Goal: Communication & Community: Answer question/provide support

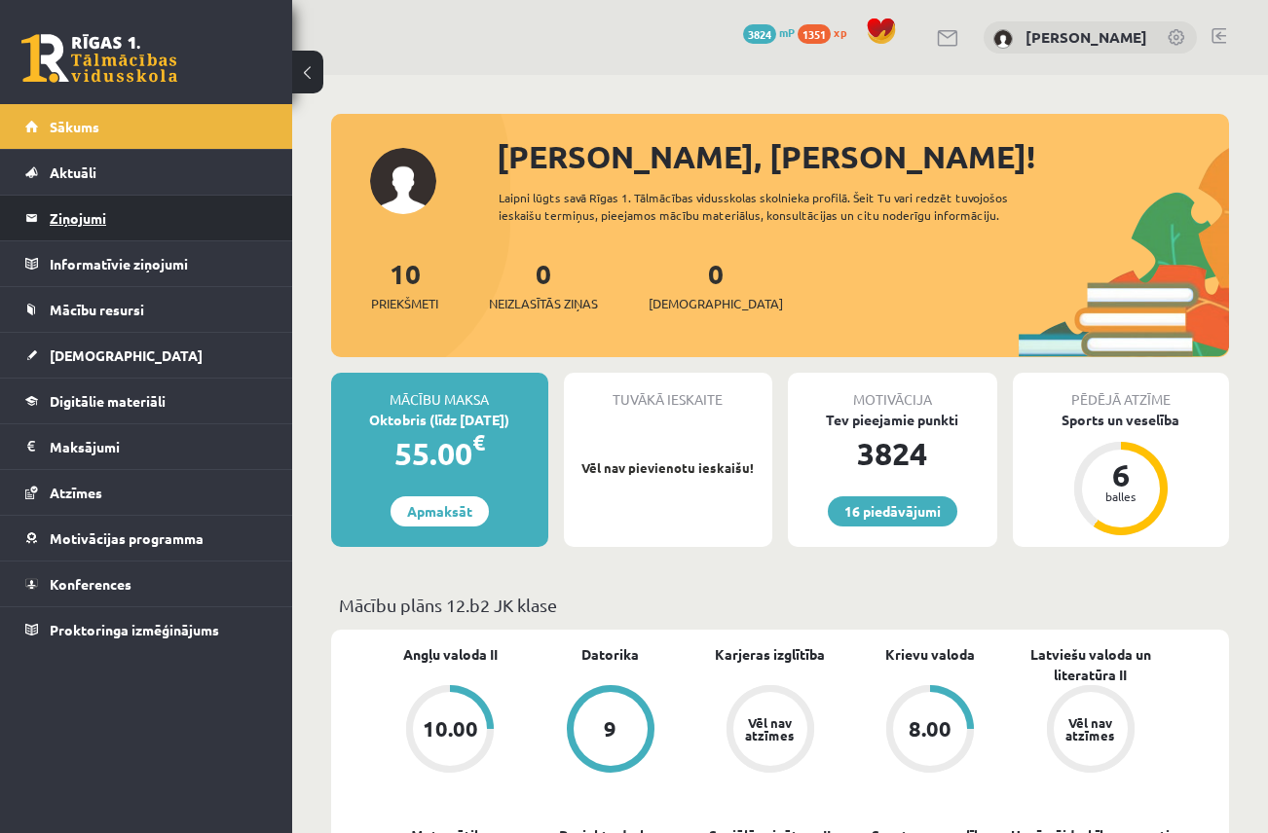
click at [108, 226] on legend "Ziņojumi 0" at bounding box center [159, 218] width 218 height 45
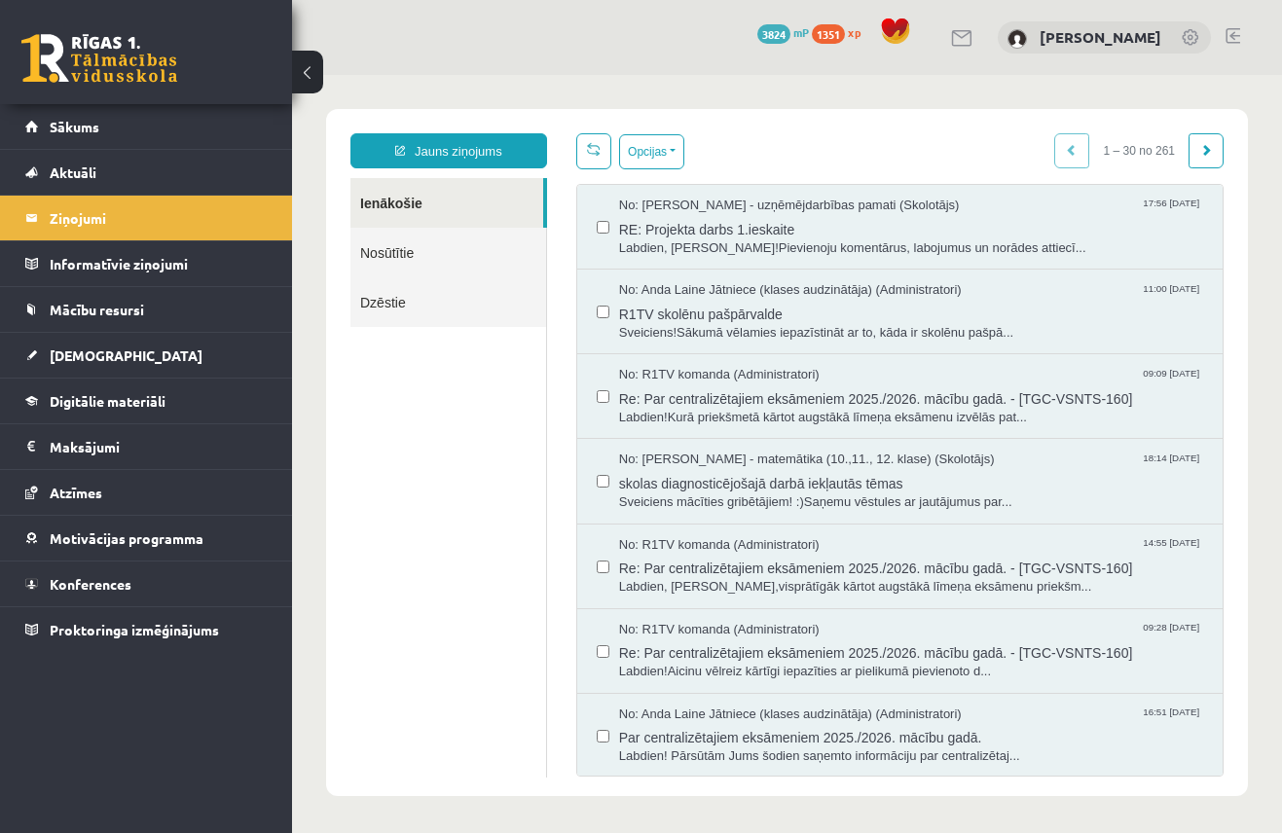
click at [735, 267] on div "No: [PERSON_NAME] - uzņēmējdarbības pamati (Skolotājs) 17:56 [DATE] RE: Projekt…" at bounding box center [900, 227] width 646 height 85
click at [742, 240] on span "Labdien, [PERSON_NAME]!Pievienoju komentārus, labojumus un norādes attiecī..." at bounding box center [911, 249] width 584 height 18
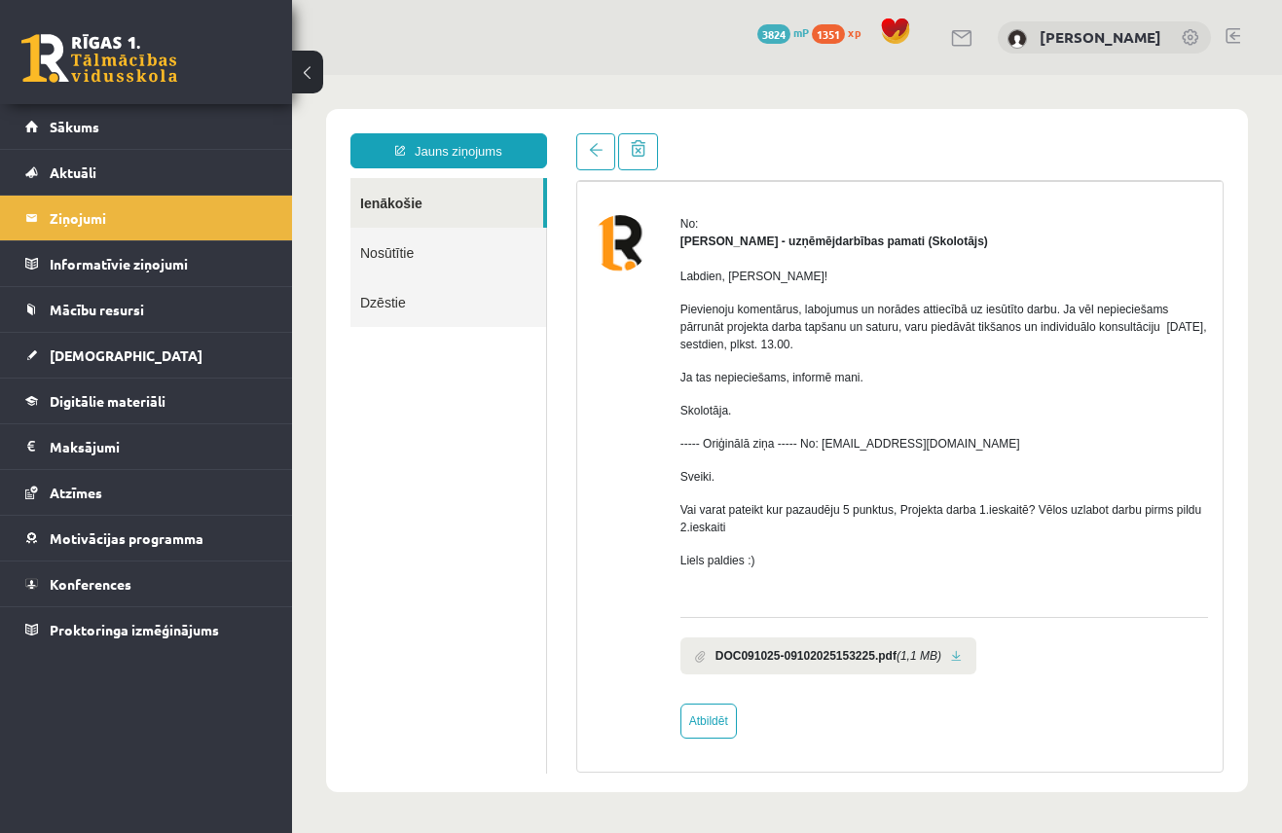
click at [955, 650] on link at bounding box center [956, 656] width 11 height 13
